Goal: Subscribe to service/newsletter

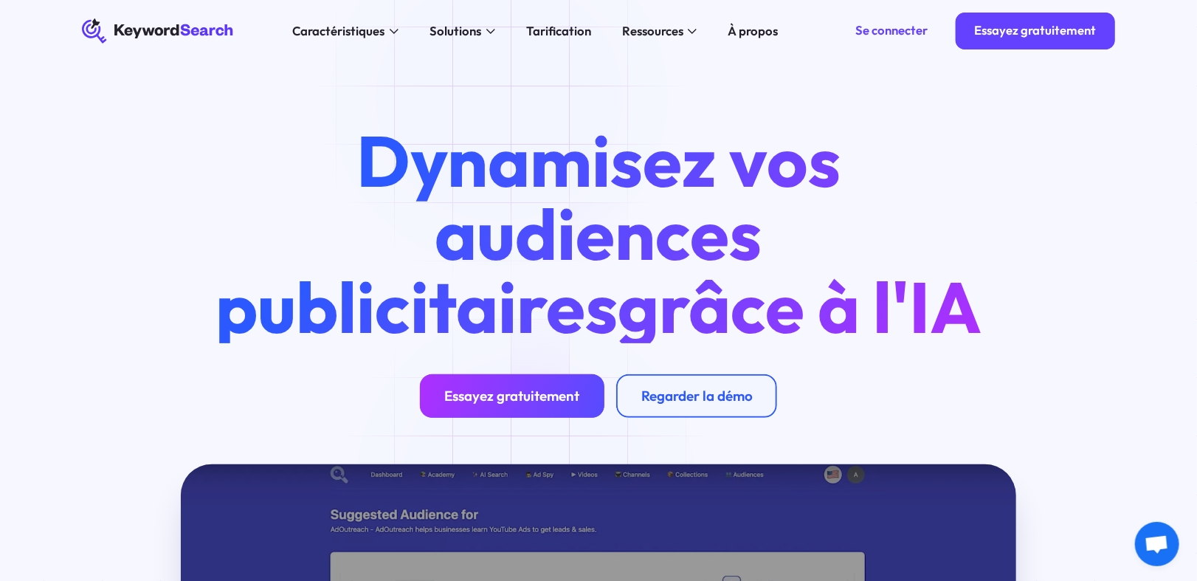
click at [530, 405] on font "Essayez gratuitement" at bounding box center [511, 396] width 135 height 18
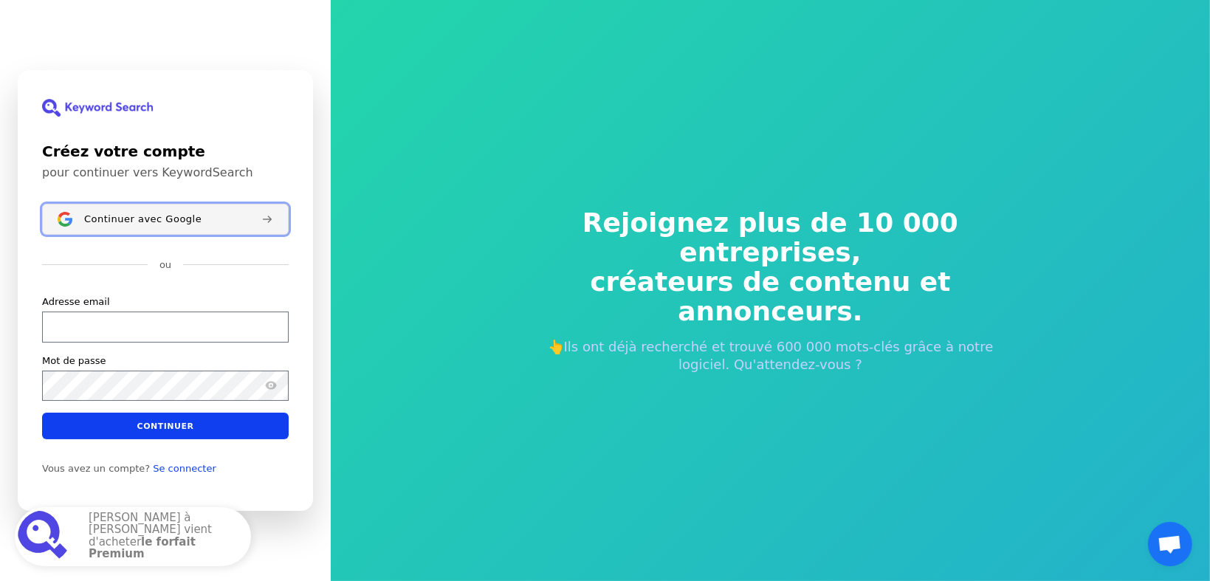
click at [182, 232] on button "Continuer avec Google" at bounding box center [165, 219] width 247 height 31
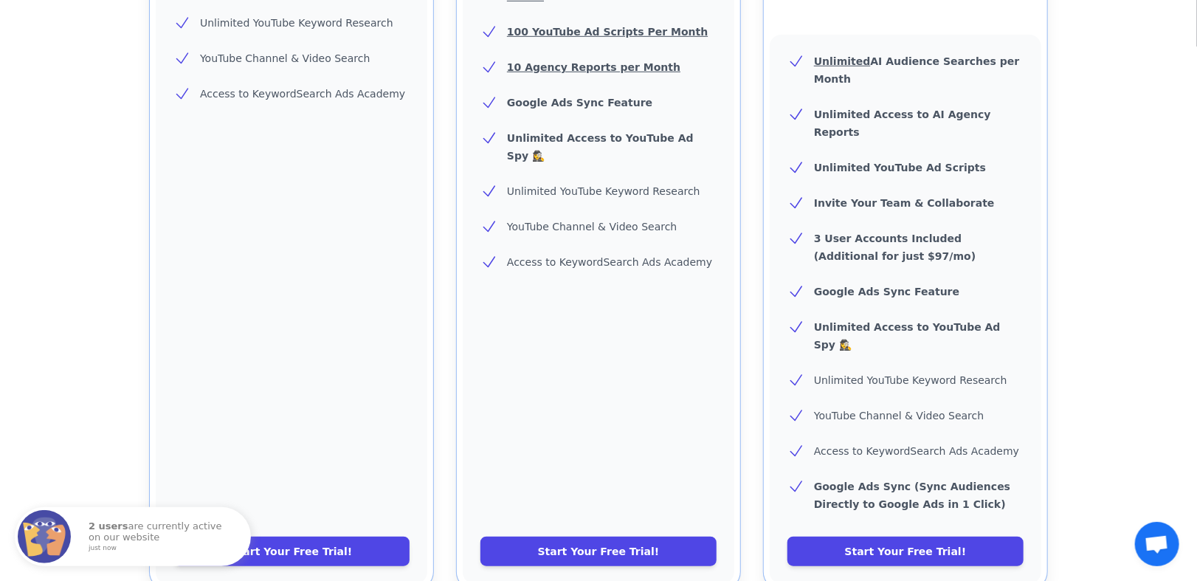
scroll to position [960, 0]
